Goal: Information Seeking & Learning: Learn about a topic

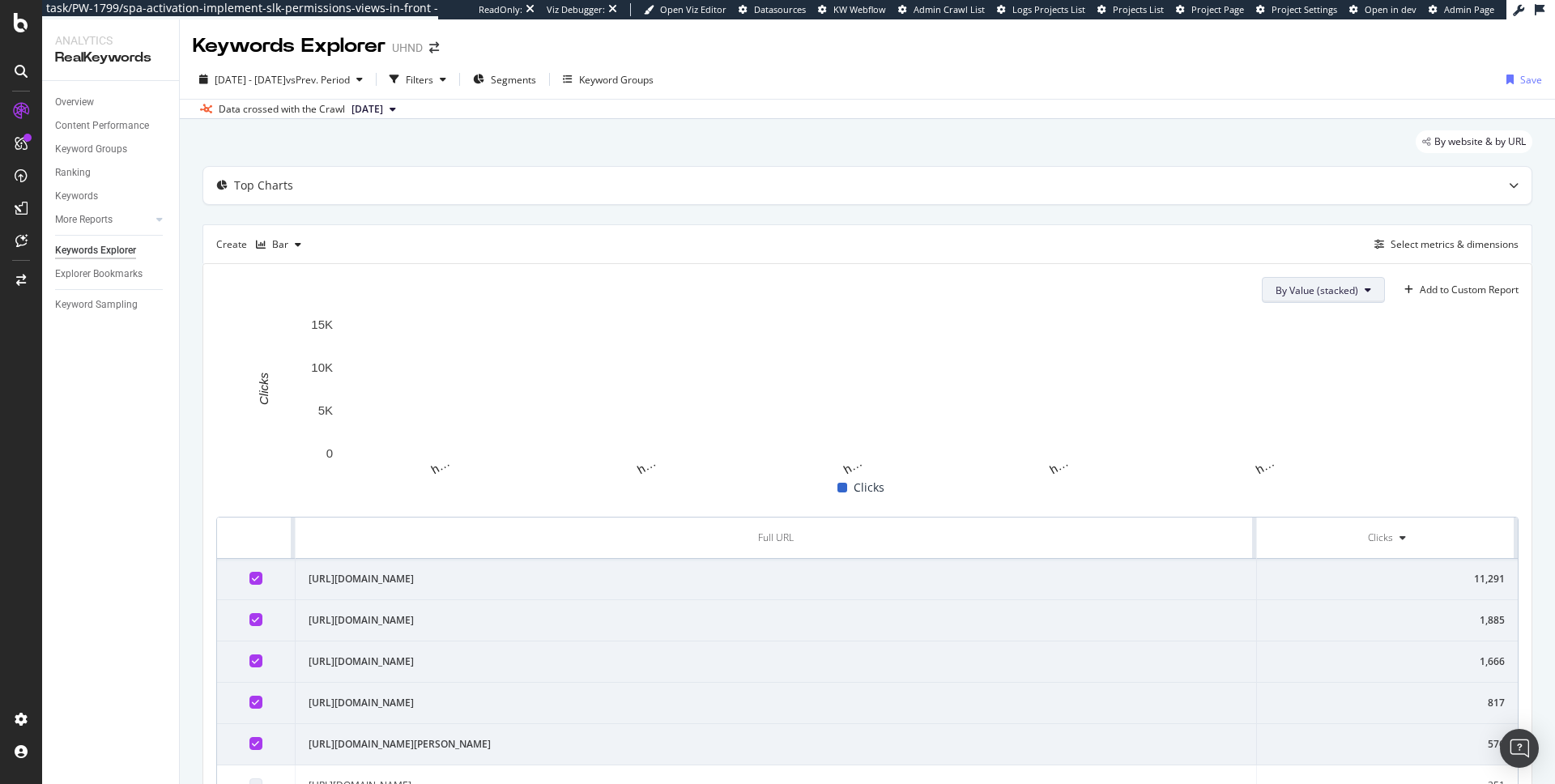
click at [1275, 292] on span "By Value (stacked)" at bounding box center [1316, 290] width 82 height 14
click at [1275, 291] on span "By Value (stacked)" at bounding box center [1316, 290] width 82 height 14
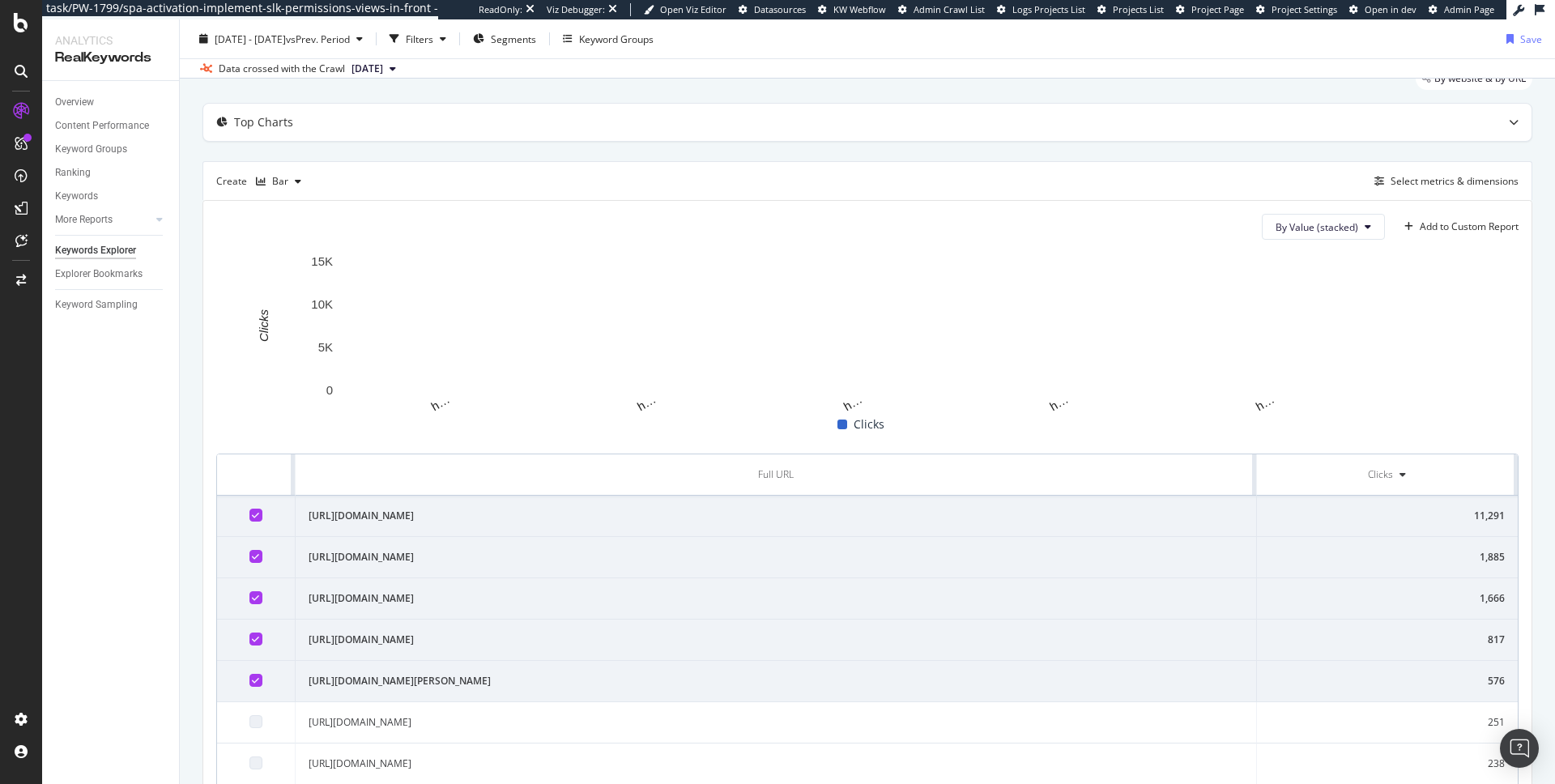
scroll to position [50, 0]
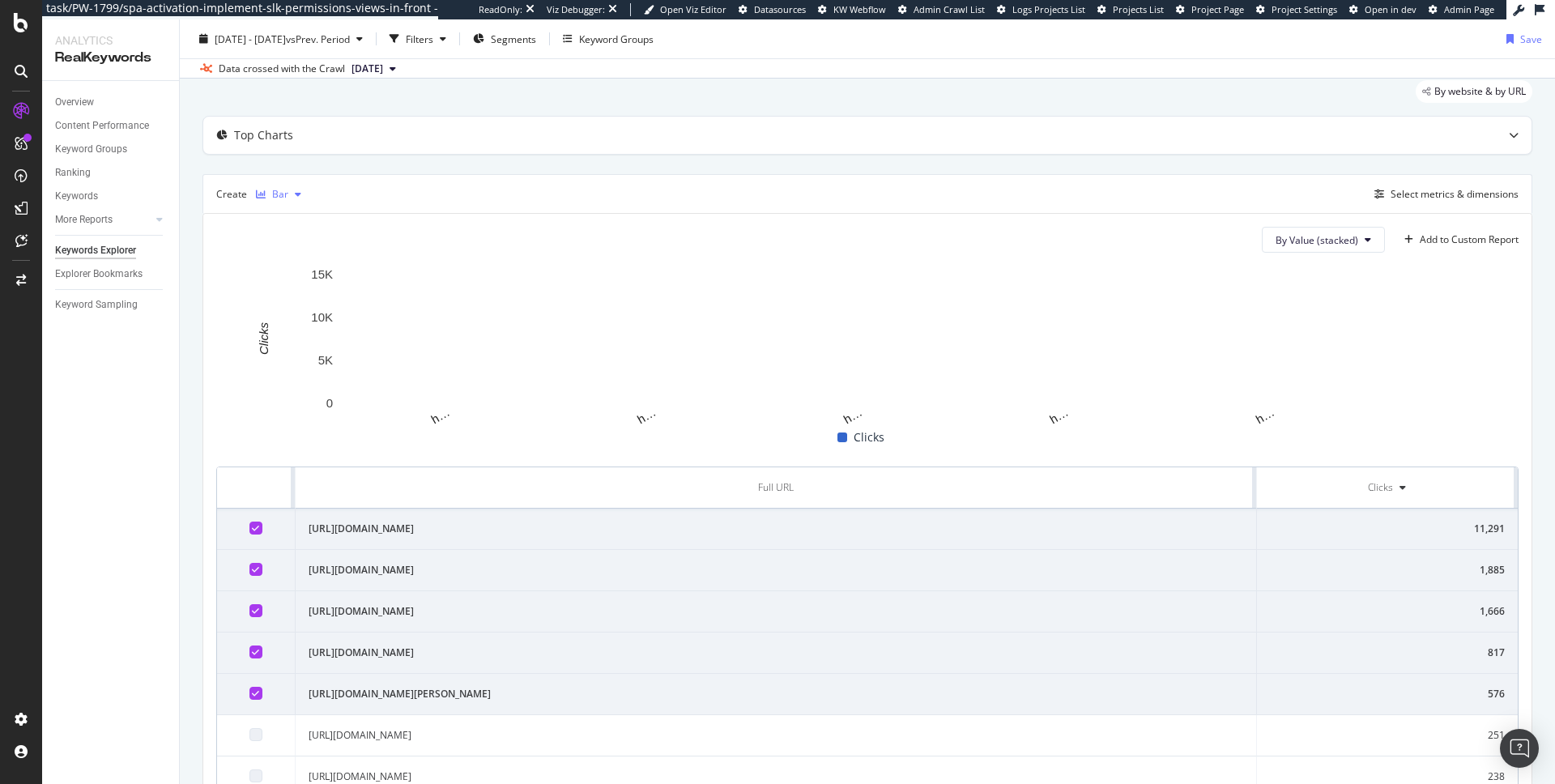
click at [298, 199] on div "Bar" at bounding box center [278, 194] width 58 height 25
click at [294, 211] on div "Table" at bounding box center [293, 221] width 74 height 21
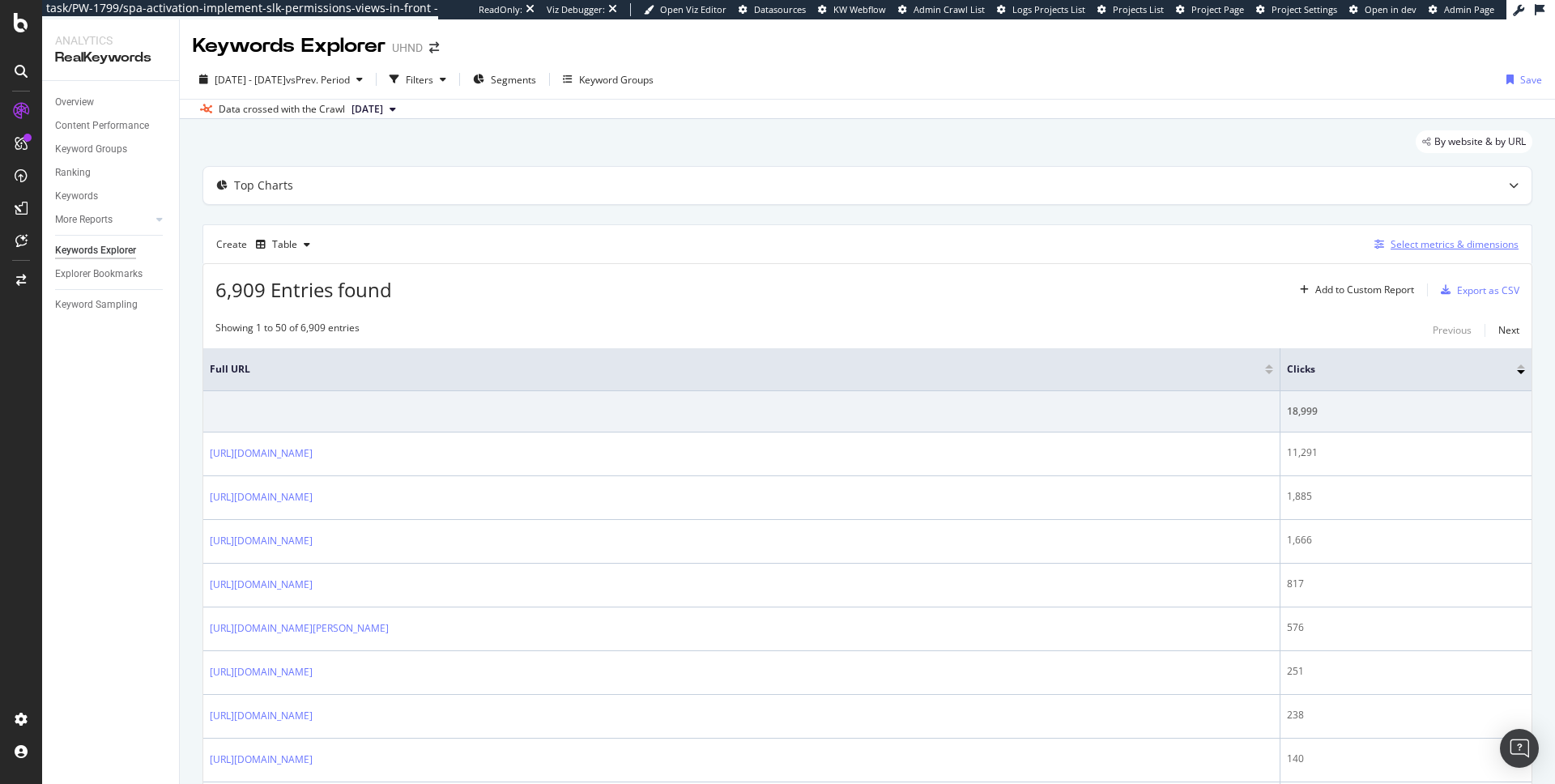
click at [1409, 244] on div "Select metrics & dimensions" at bounding box center [1454, 244] width 128 height 14
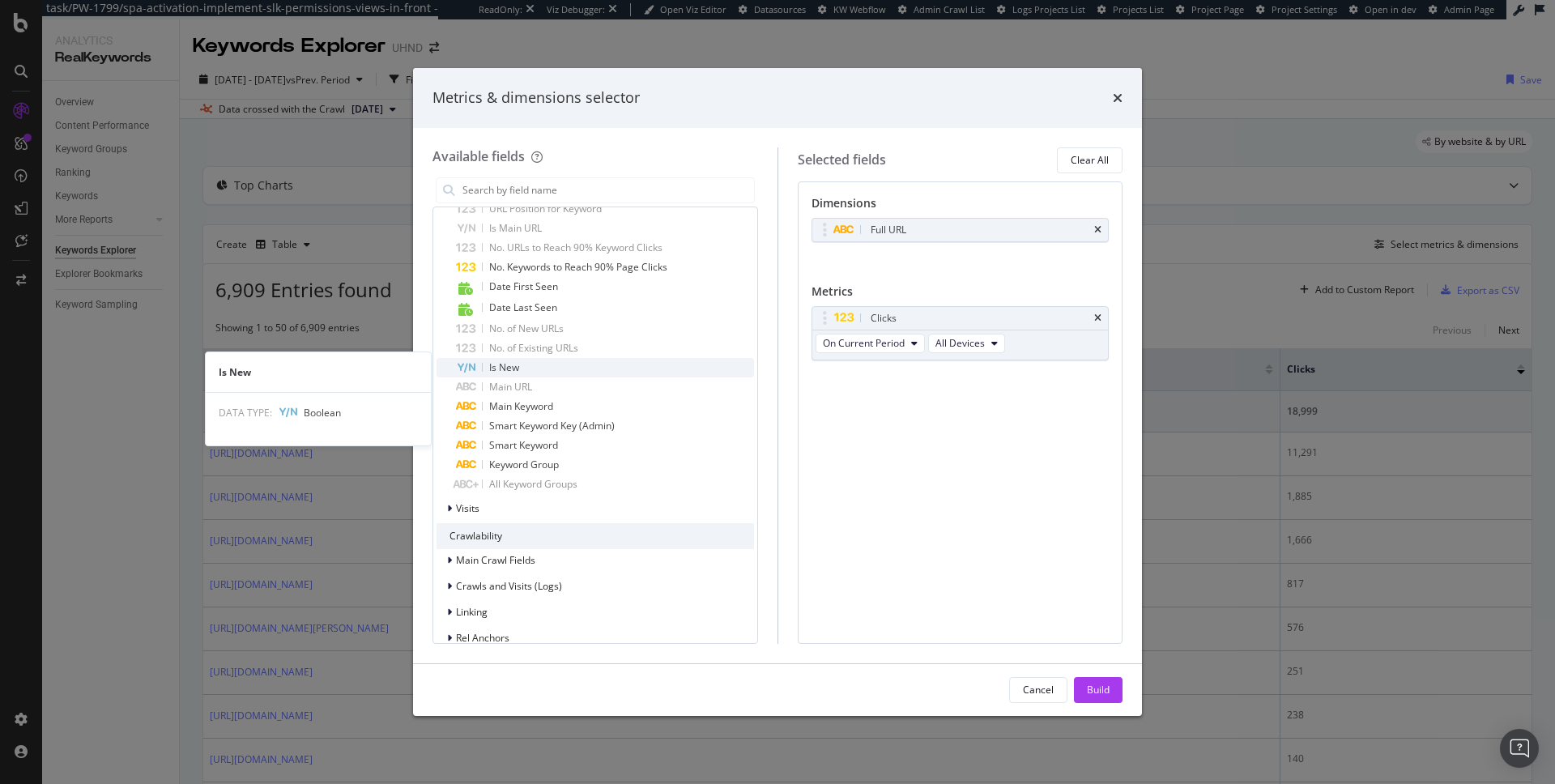
scroll to position [967, 0]
